Goal: Find specific page/section: Find specific page/section

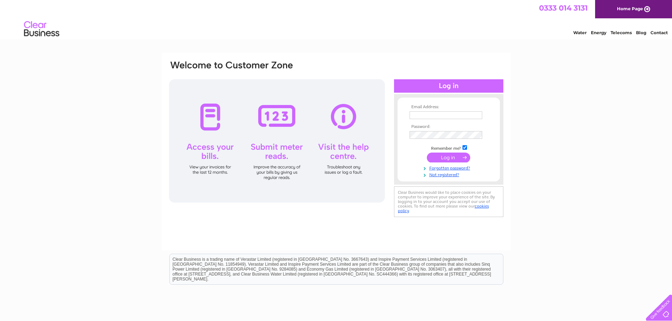
click at [417, 115] on input "text" at bounding box center [446, 116] width 73 height 8
type input "[EMAIL_ADDRESS][DOMAIN_NAME]"
click at [427, 153] on input "submit" at bounding box center [448, 158] width 43 height 10
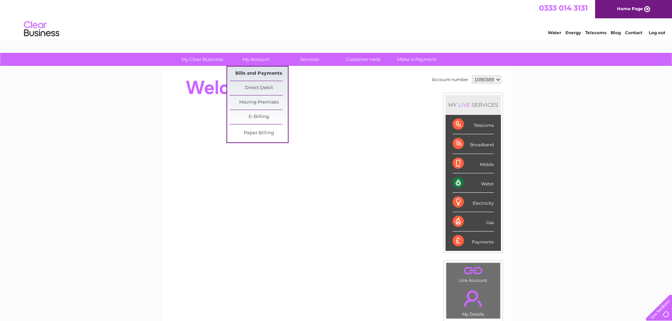
click at [254, 75] on link "Bills and Payments" at bounding box center [259, 74] width 58 height 14
